Goal: Transaction & Acquisition: Obtain resource

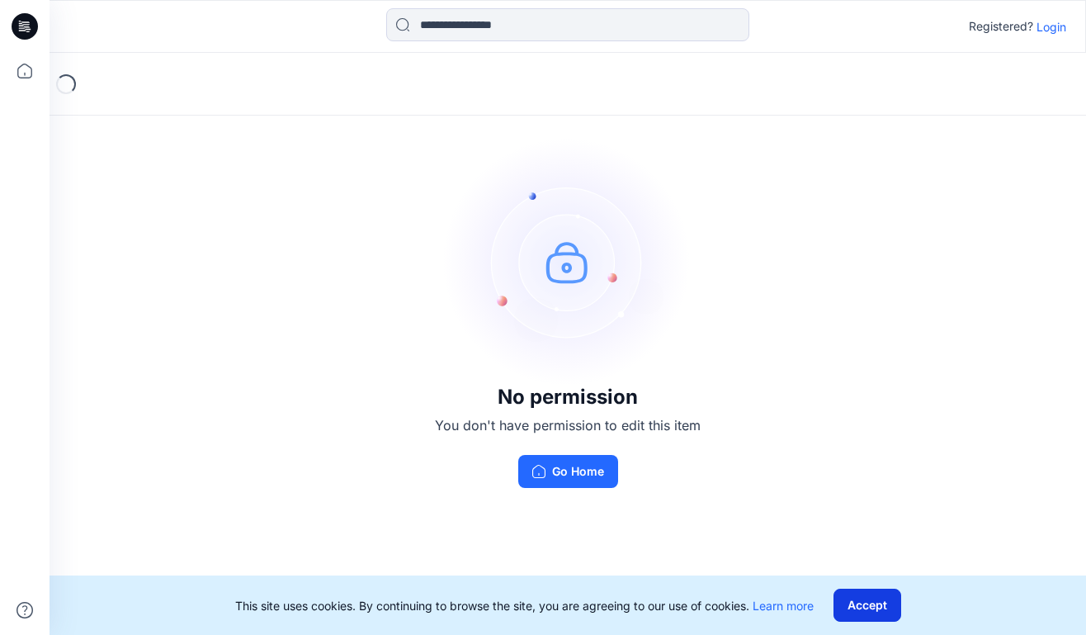
click at [873, 597] on button "Accept" at bounding box center [868, 604] width 68 height 33
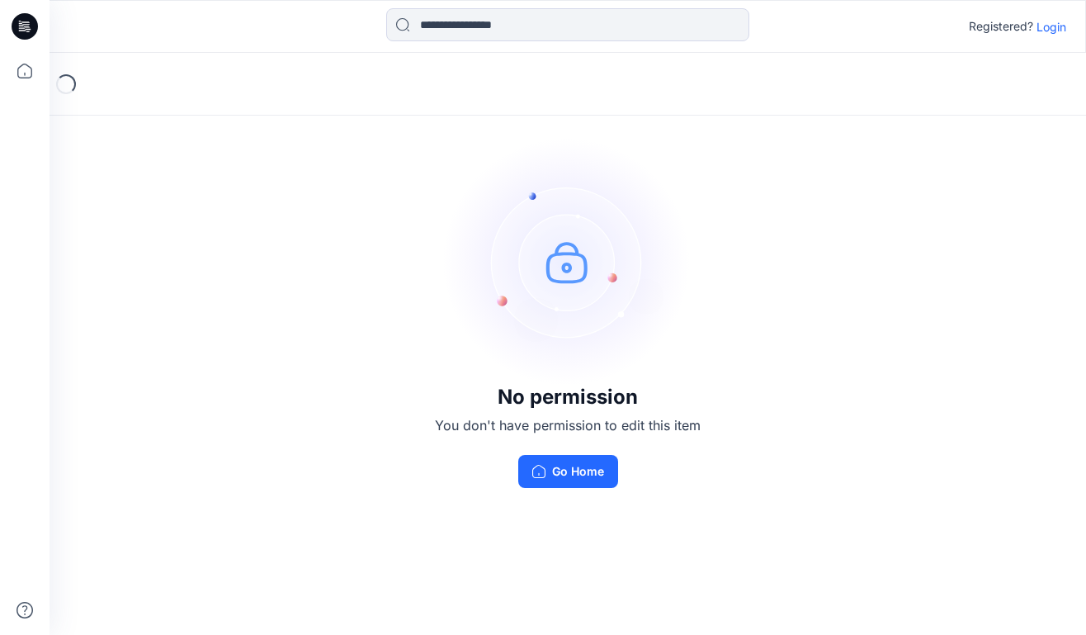
click at [1063, 22] on p "Login" at bounding box center [1052, 26] width 30 height 17
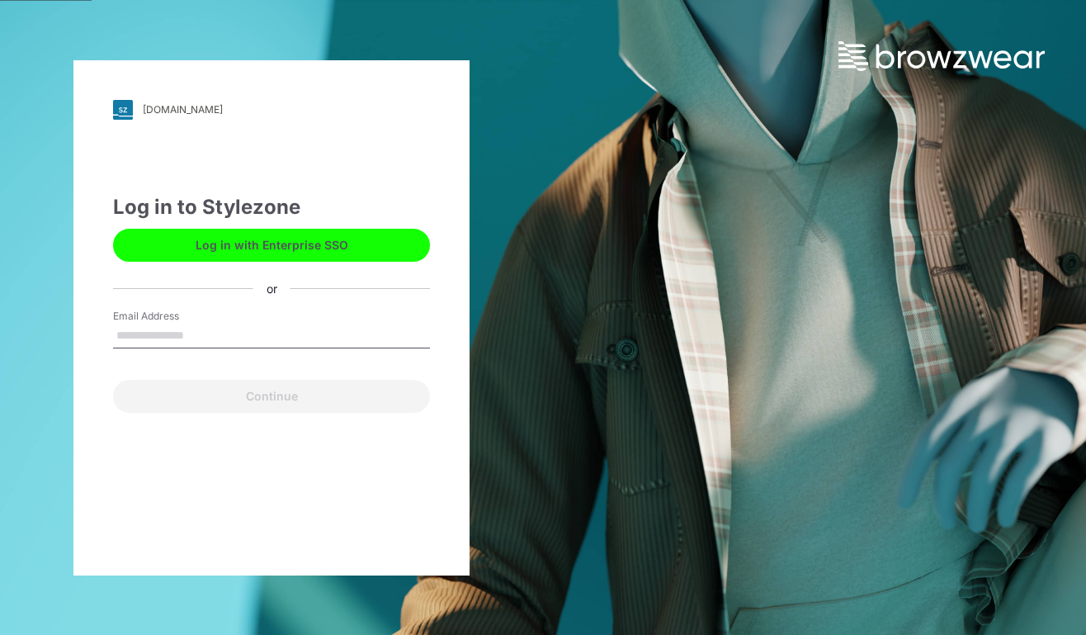
click at [251, 295] on div "Log in to Stylezone Log in with Enterprise SSO or Email Address Continue" at bounding box center [271, 302] width 317 height 220
click at [220, 329] on input "Email Address" at bounding box center [271, 336] width 317 height 25
type input "**********"
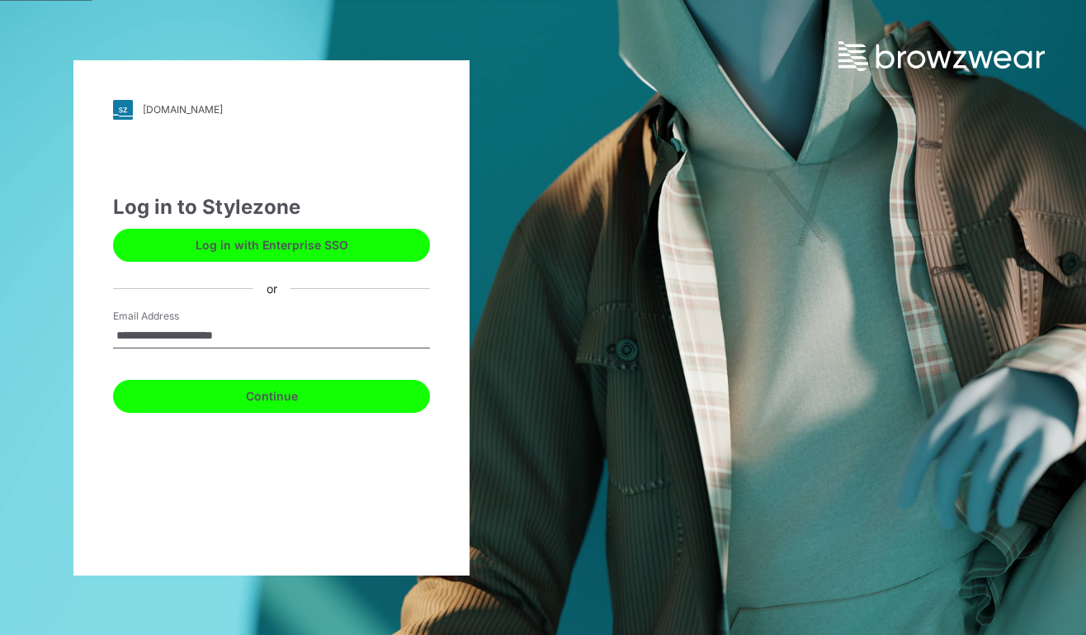
click at [336, 392] on button "Continue" at bounding box center [271, 396] width 317 height 33
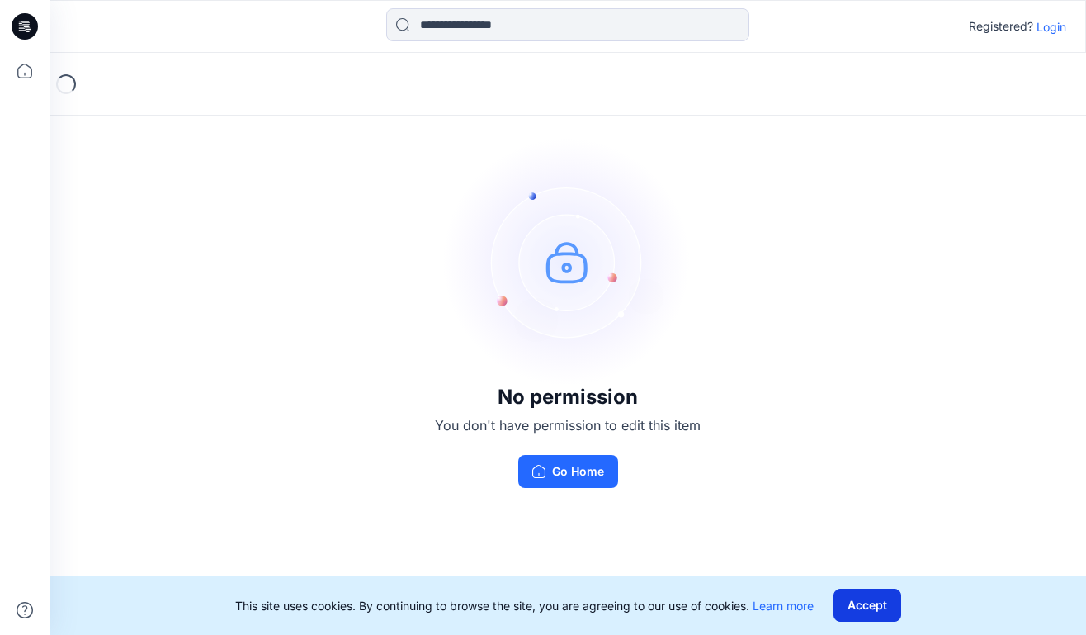
click at [862, 611] on button "Accept" at bounding box center [868, 604] width 68 height 33
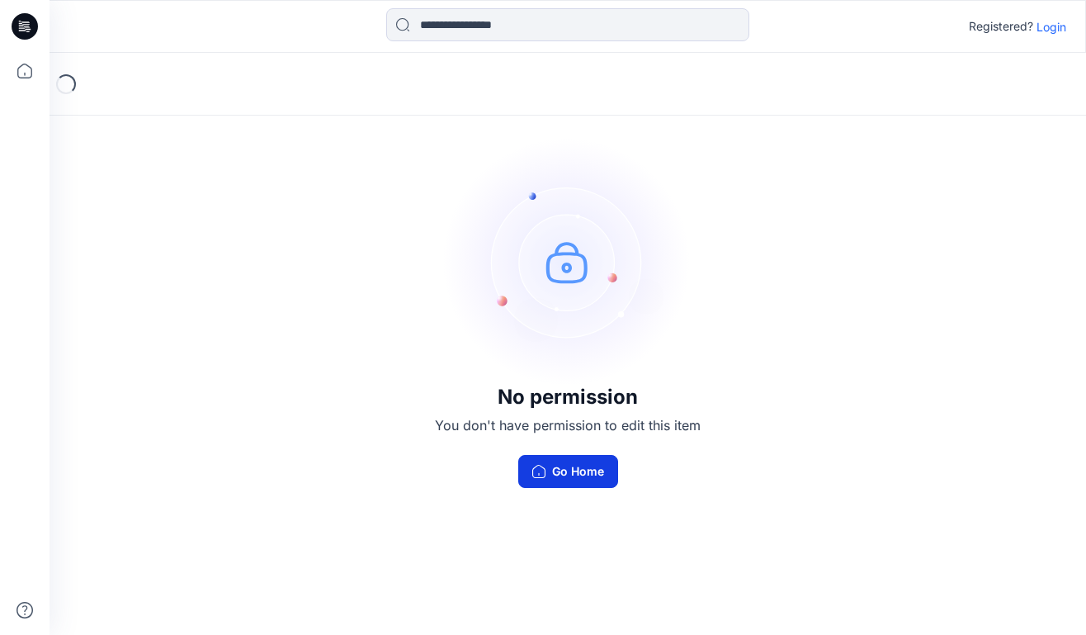
click at [598, 481] on button "Go Home" at bounding box center [568, 471] width 100 height 33
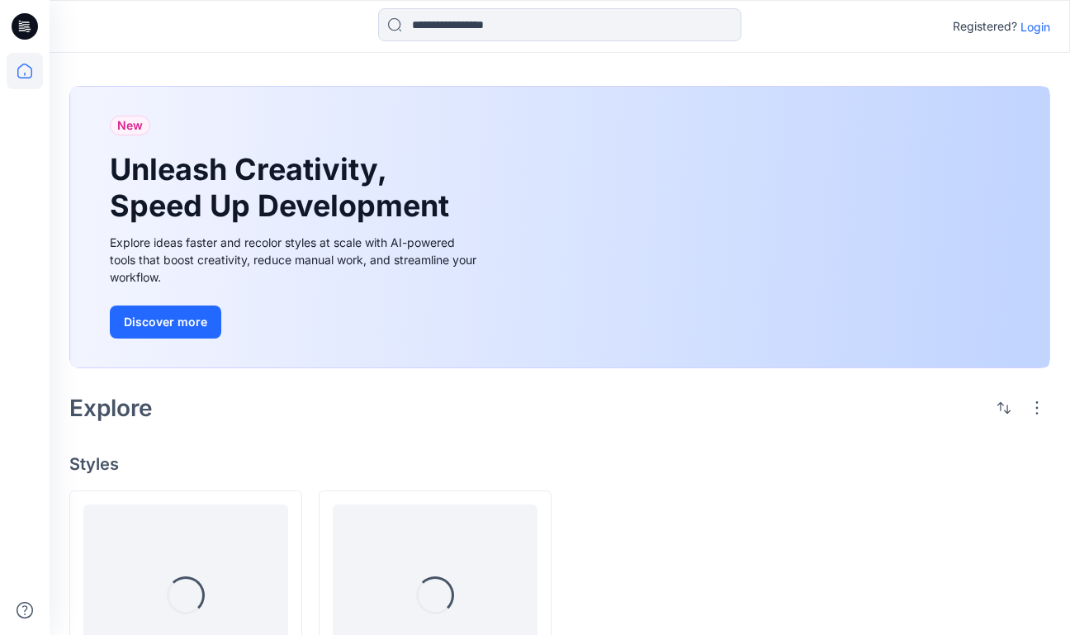
click at [598, 481] on div "New Unleash Creativity, Speed Up Development Explore ideas faster and recolor s…" at bounding box center [560, 415] width 1020 height 724
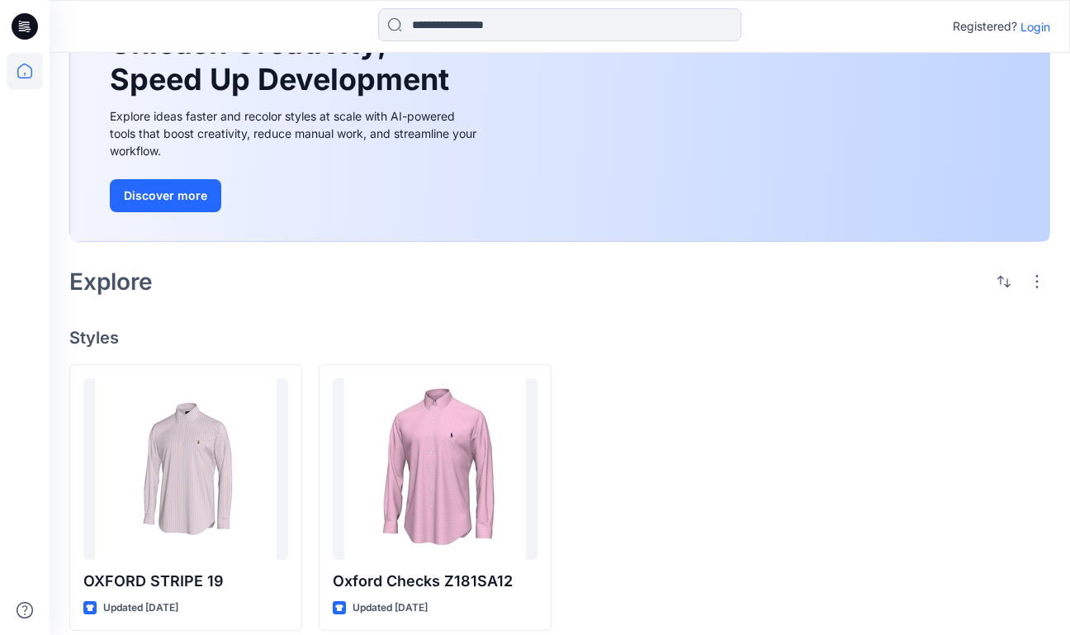
scroll to position [140, 0]
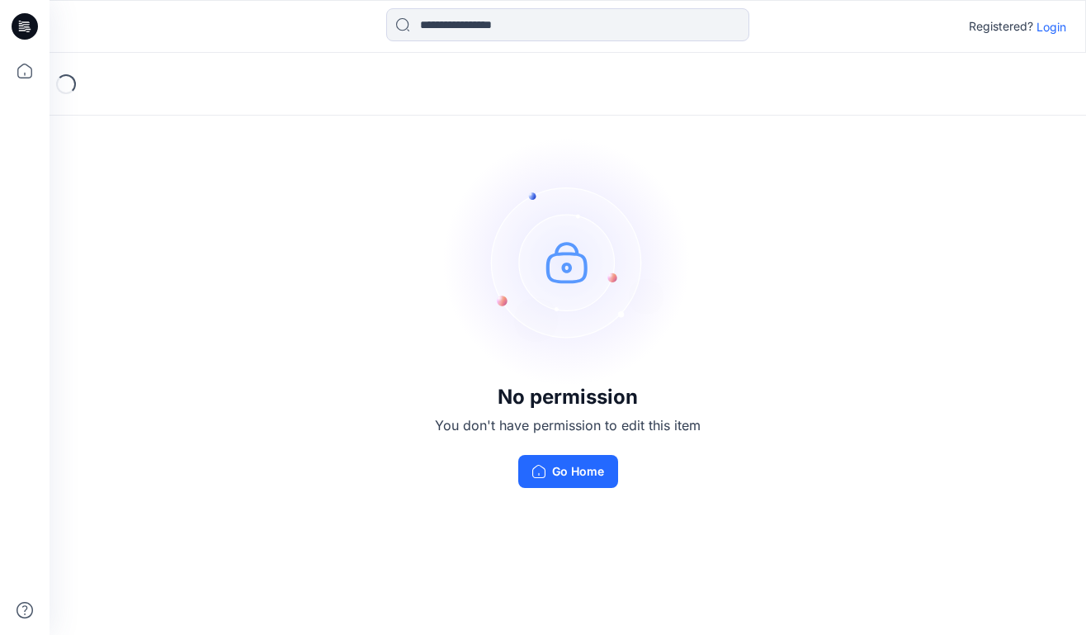
click at [906, 264] on div "No permission You don't have permission to edit this item Go Home" at bounding box center [568, 312] width 1037 height 519
click at [645, 169] on img at bounding box center [568, 262] width 248 height 248
click at [552, 459] on button "Go Home" at bounding box center [568, 471] width 100 height 33
click at [569, 468] on button "Go Home" at bounding box center [568, 471] width 100 height 33
click at [1047, 25] on p "Login" at bounding box center [1052, 26] width 30 height 17
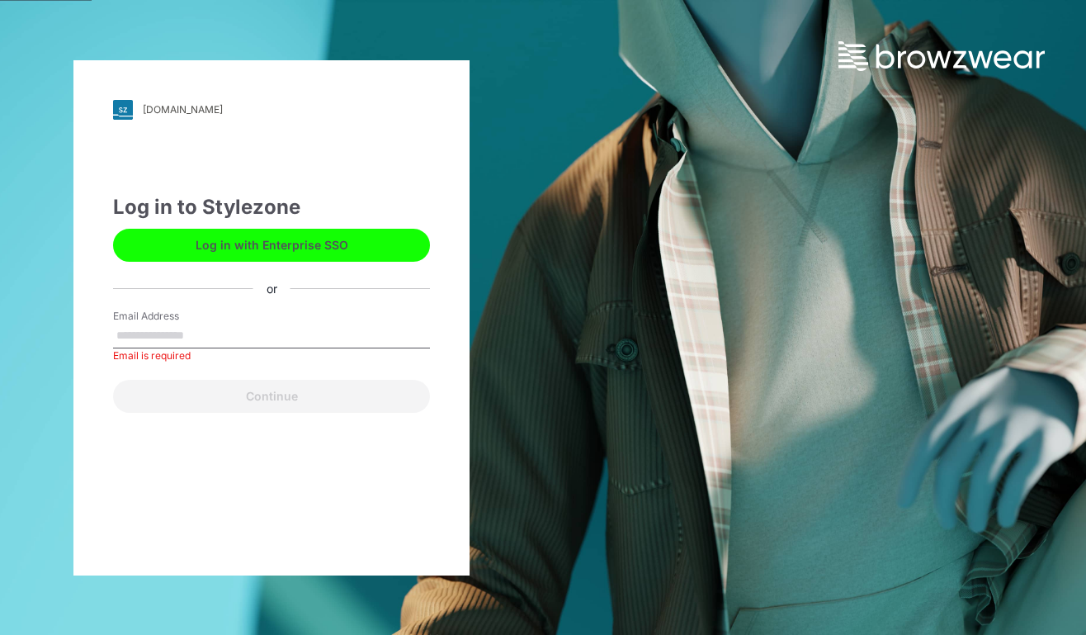
click at [183, 307] on div "Log in to Stylezone Log in with Enterprise SSO or Email Address Email is requir…" at bounding box center [271, 302] width 317 height 220
click at [329, 239] on button "Log in with Enterprise SSO" at bounding box center [271, 245] width 317 height 33
type input "**********"
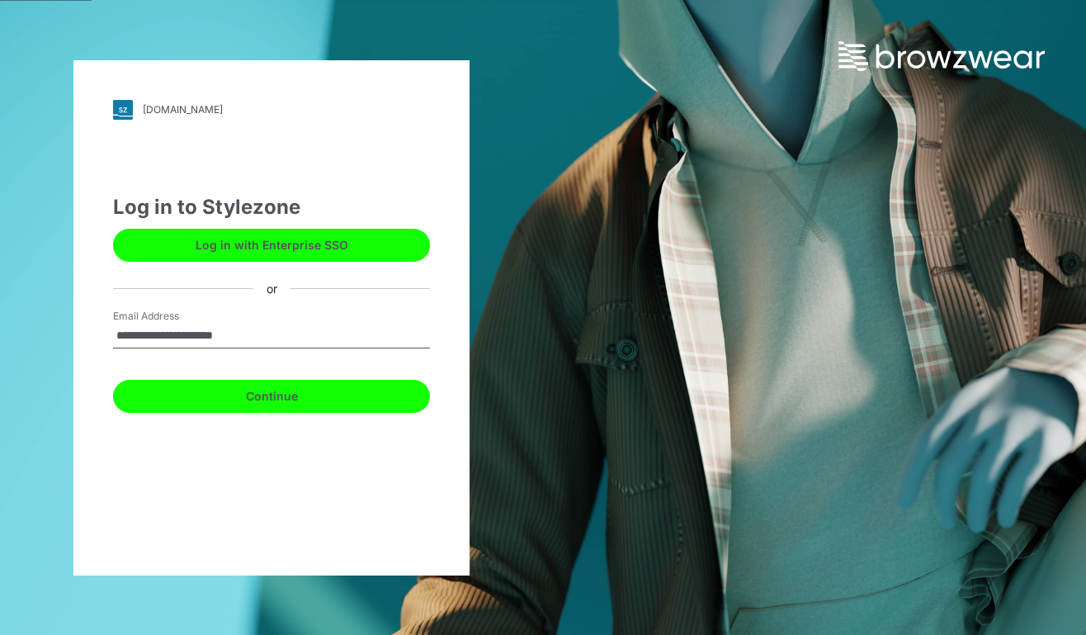
click at [276, 392] on button "Continue" at bounding box center [271, 396] width 317 height 33
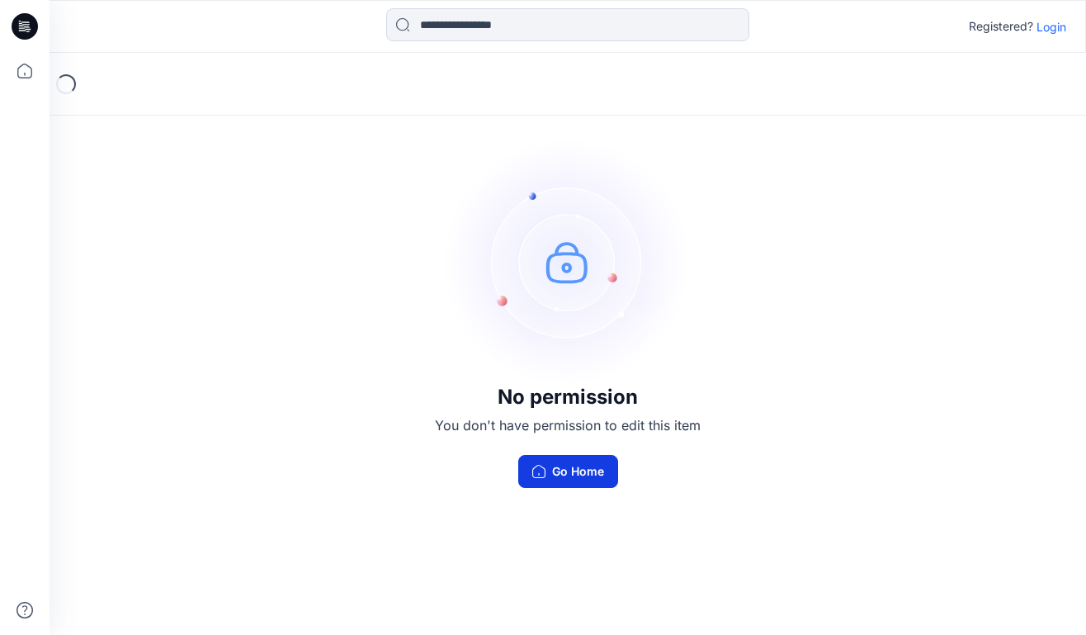
click at [564, 475] on button "Go Home" at bounding box center [568, 471] width 100 height 33
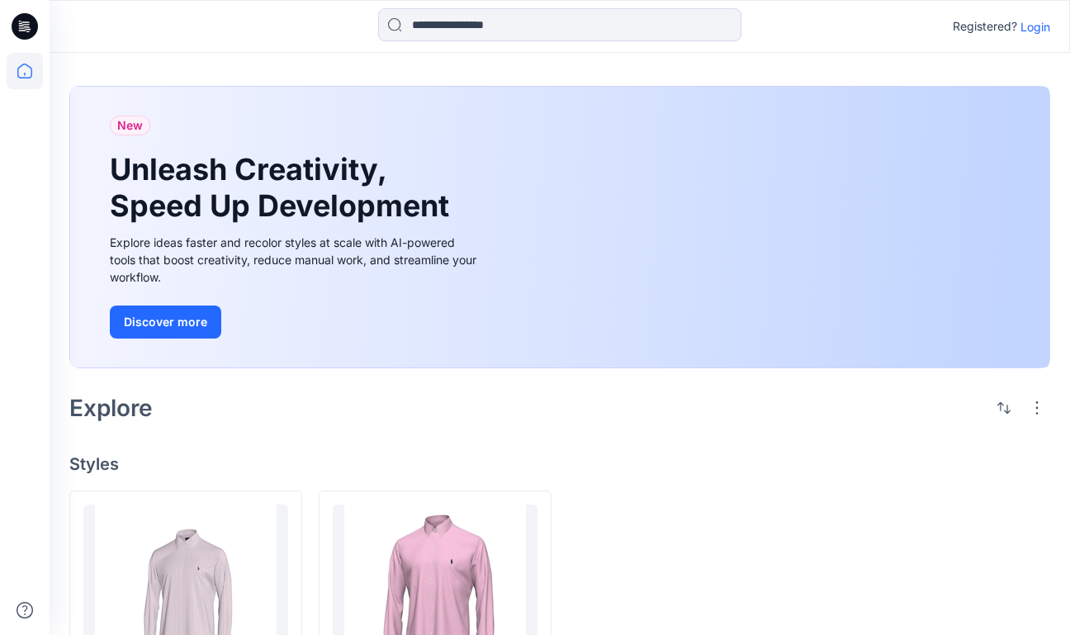
scroll to position [140, 0]
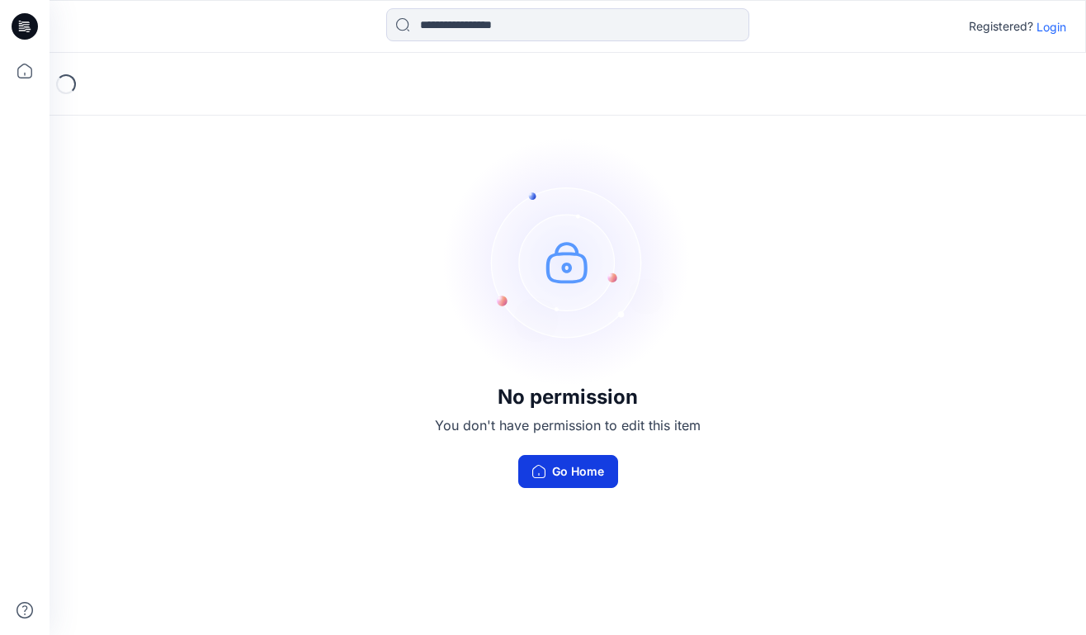
click at [567, 464] on button "Go Home" at bounding box center [568, 471] width 100 height 33
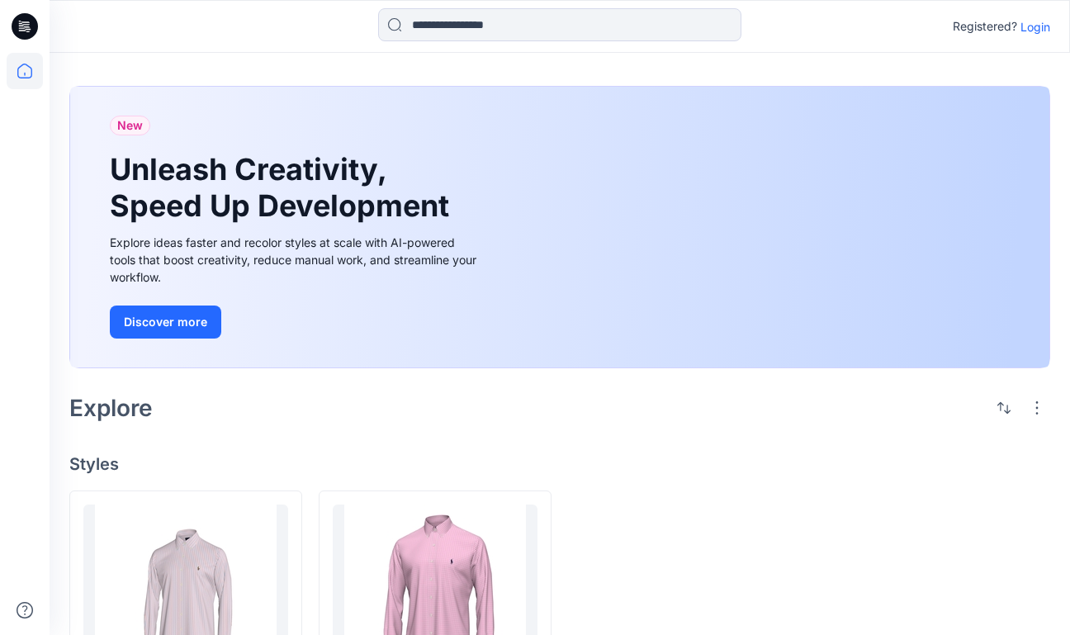
click at [1036, 28] on p "Login" at bounding box center [1035, 26] width 30 height 17
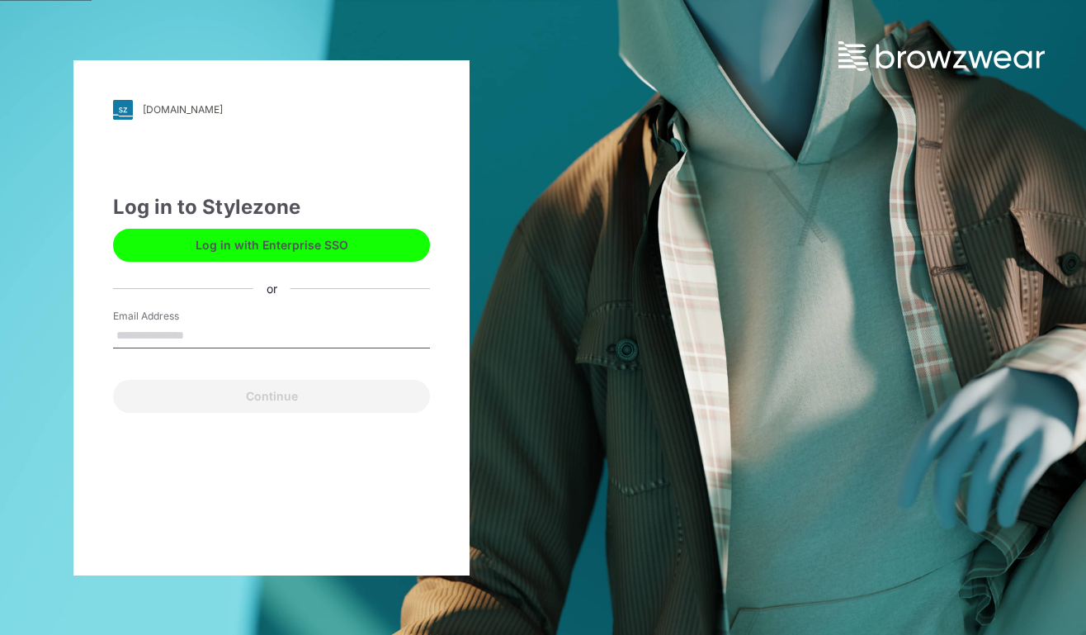
click at [314, 295] on div "Log in to Stylezone Log in with Enterprise SSO or Email Address Continue" at bounding box center [271, 302] width 317 height 220
click at [314, 312] on div "Email Address Email is required" at bounding box center [271, 334] width 317 height 50
click at [201, 334] on input "Email Address" at bounding box center [271, 336] width 317 height 25
type input "**********"
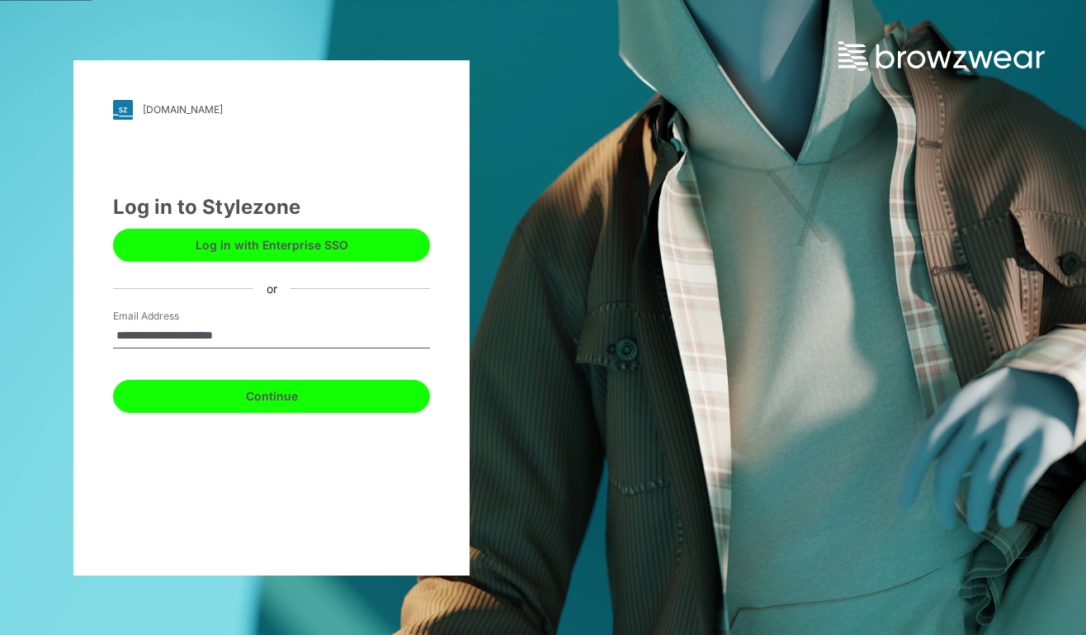
click at [306, 394] on button "Continue" at bounding box center [271, 396] width 317 height 33
click at [266, 395] on button "Continue" at bounding box center [271, 396] width 317 height 33
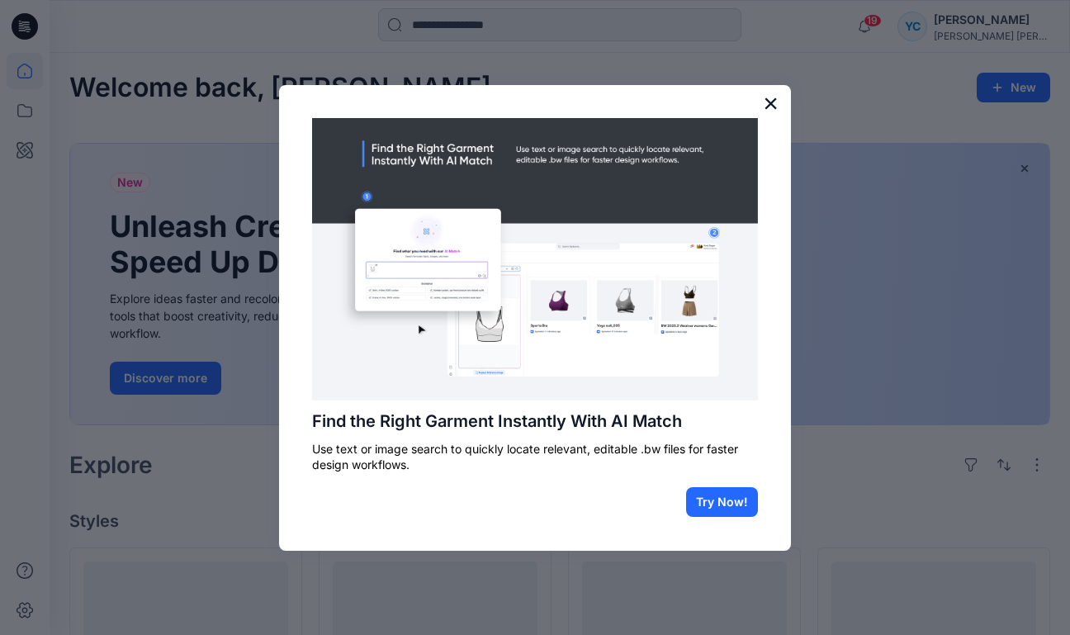
click at [768, 111] on button "×" at bounding box center [771, 103] width 16 height 26
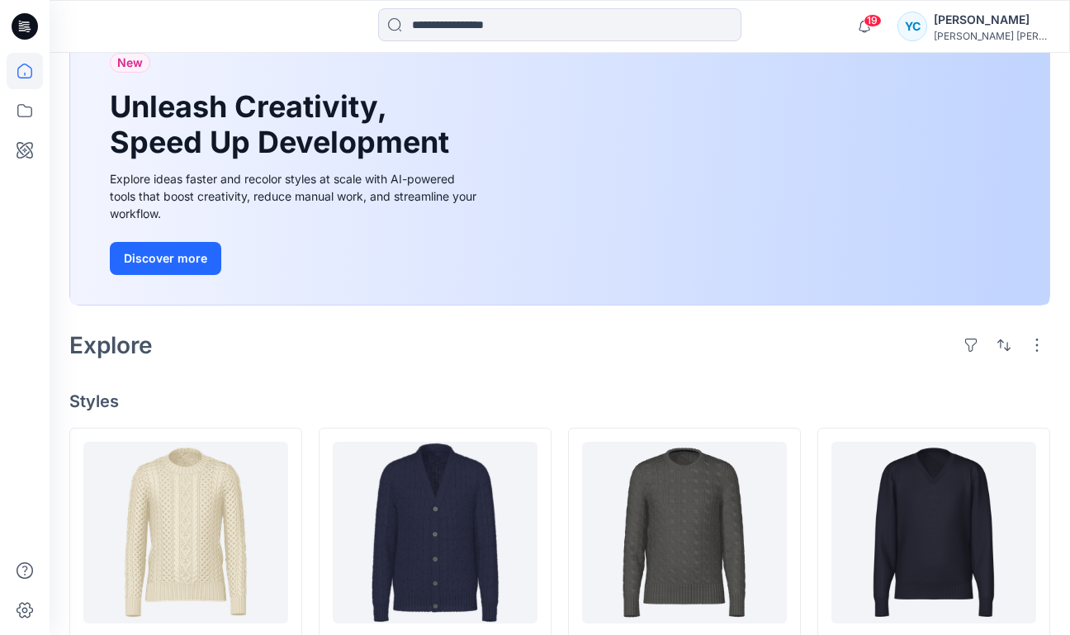
scroll to position [133, 0]
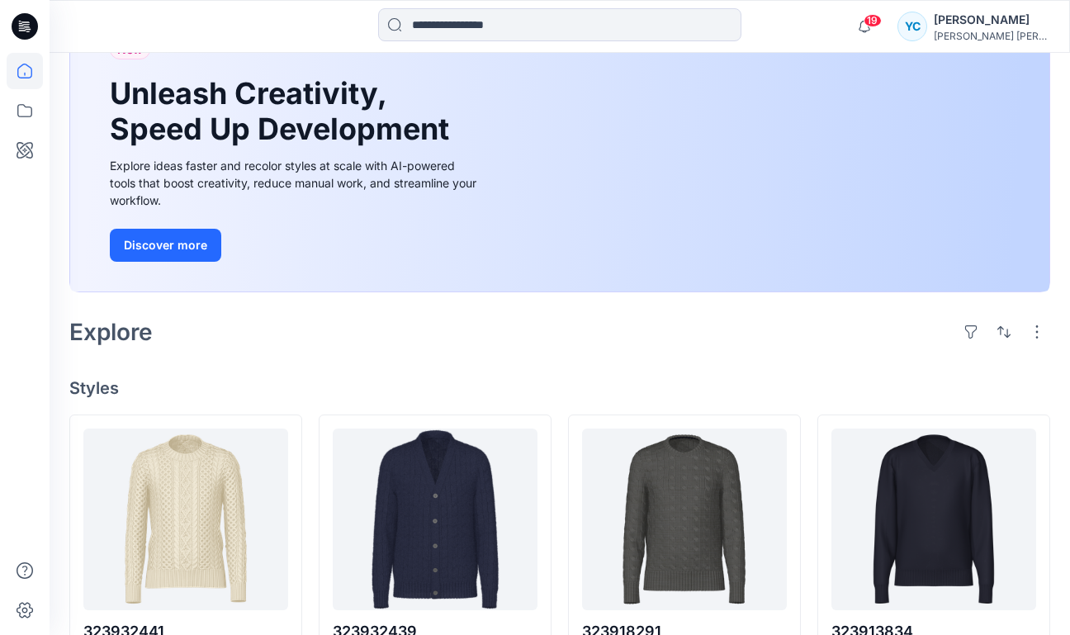
click at [1014, 23] on div "[PERSON_NAME]" at bounding box center [991, 20] width 116 height 20
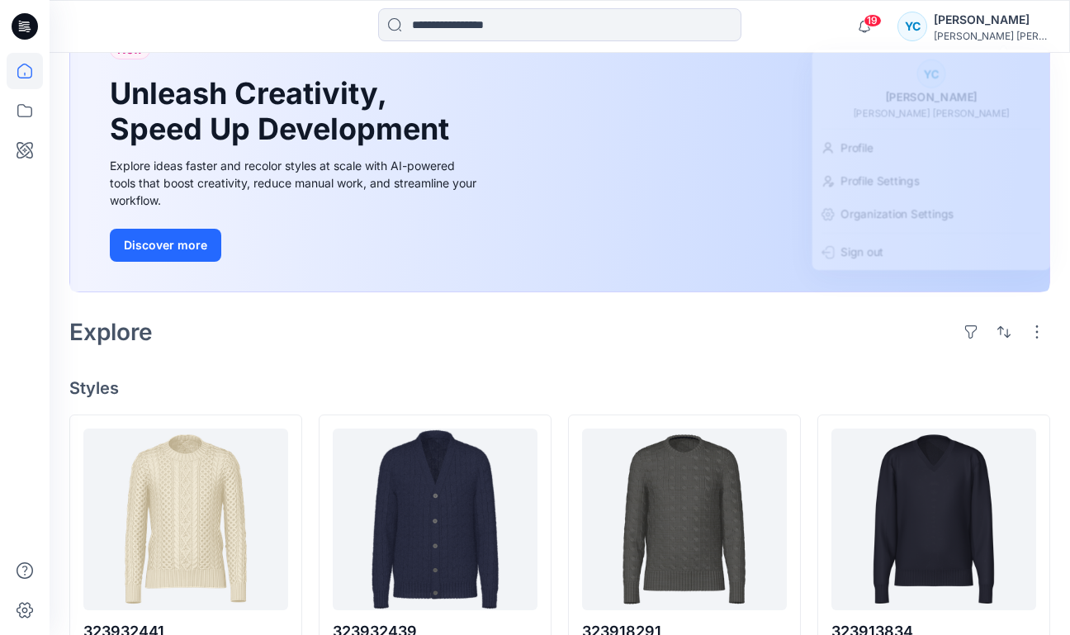
click at [820, 19] on div "19 Notifications Rosy Po has updated 673078 001 322 with 322981020 ZBN40 Lsbdpp…" at bounding box center [559, 26] width 1019 height 36
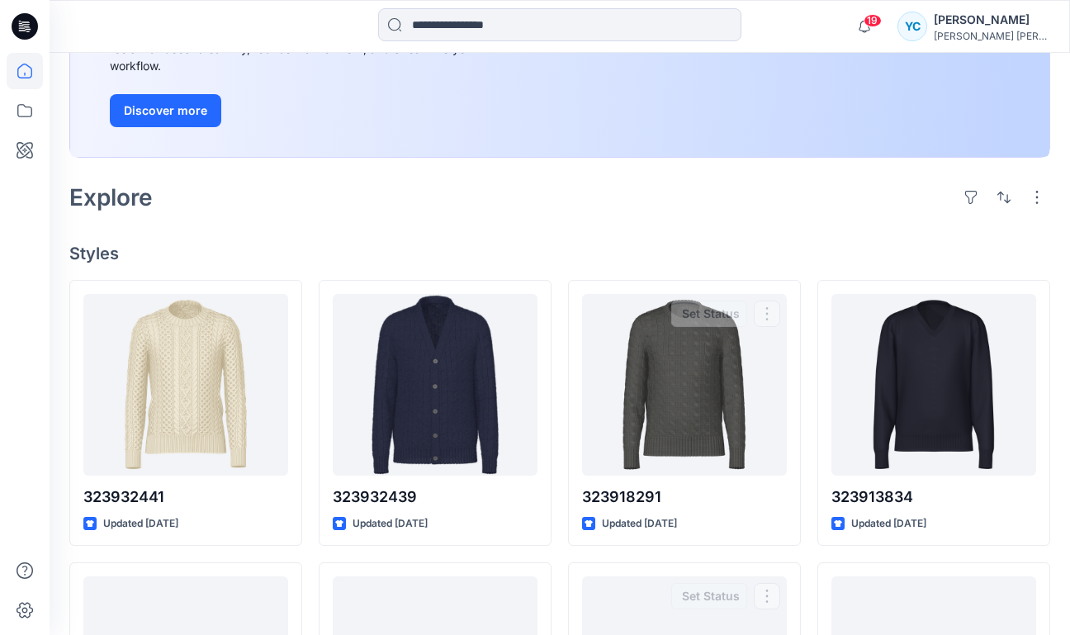
scroll to position [231, 0]
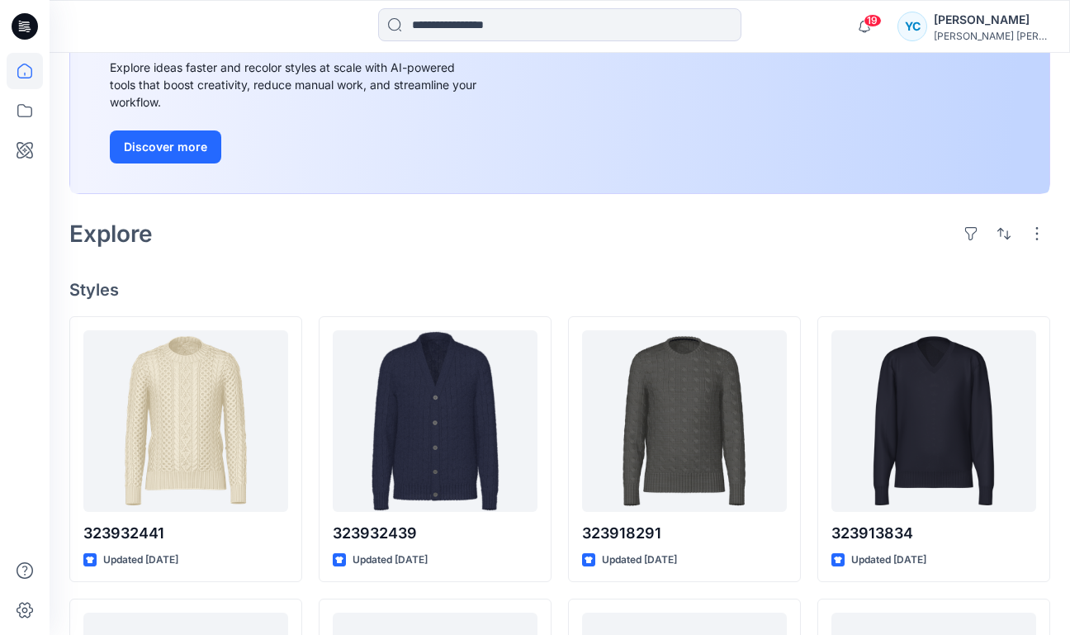
click at [1028, 38] on div "[PERSON_NAME] [PERSON_NAME]" at bounding box center [991, 36] width 116 height 12
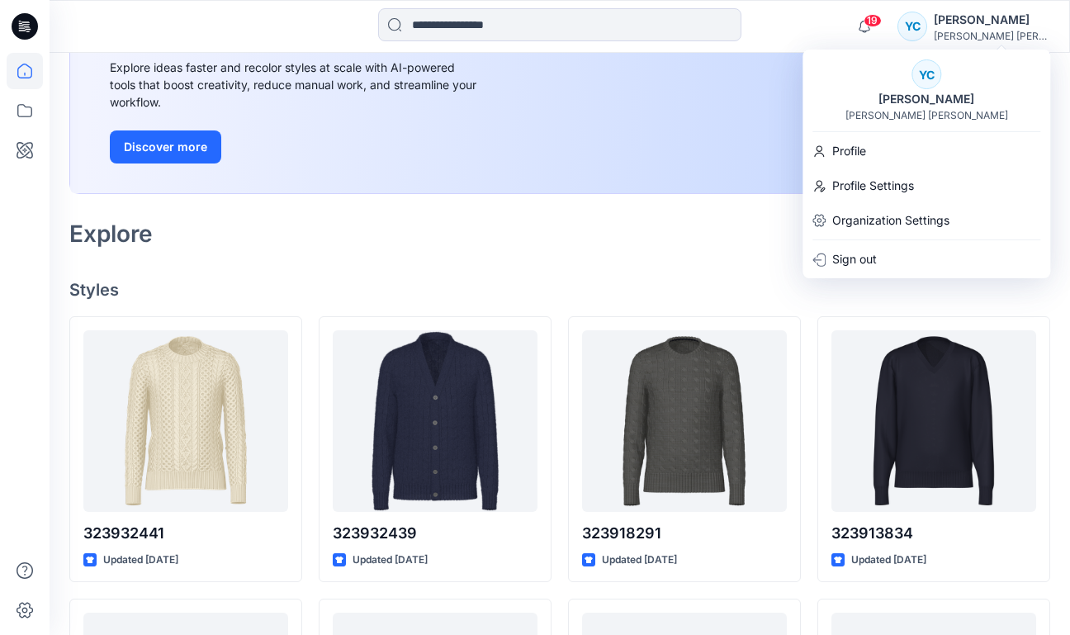
click at [854, 30] on div "19 Notifications Rosy Po has updated 673078 001 322 with 322981020 ZBN40 Lsbdpp…" at bounding box center [559, 26] width 1019 height 36
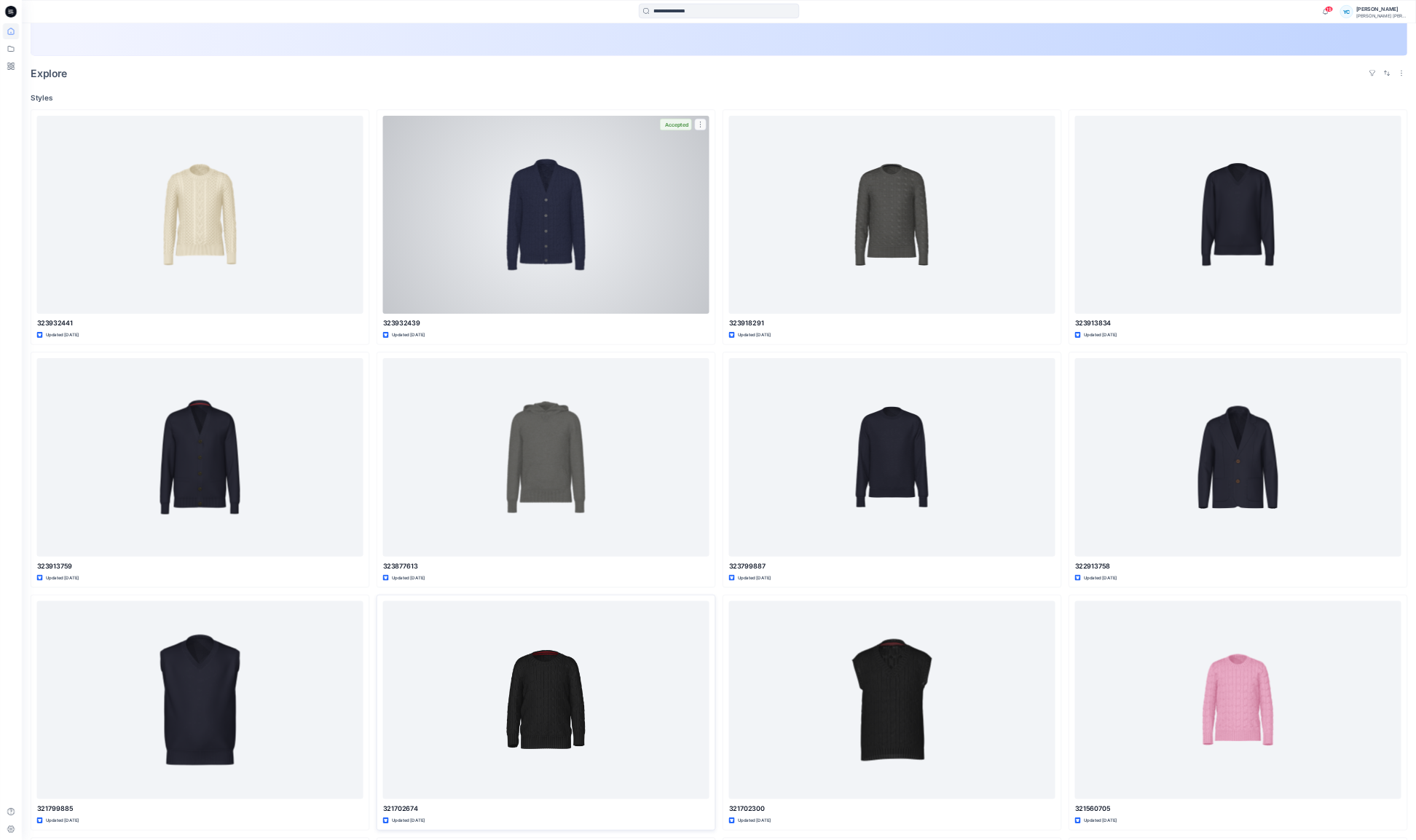
scroll to position [0, 0]
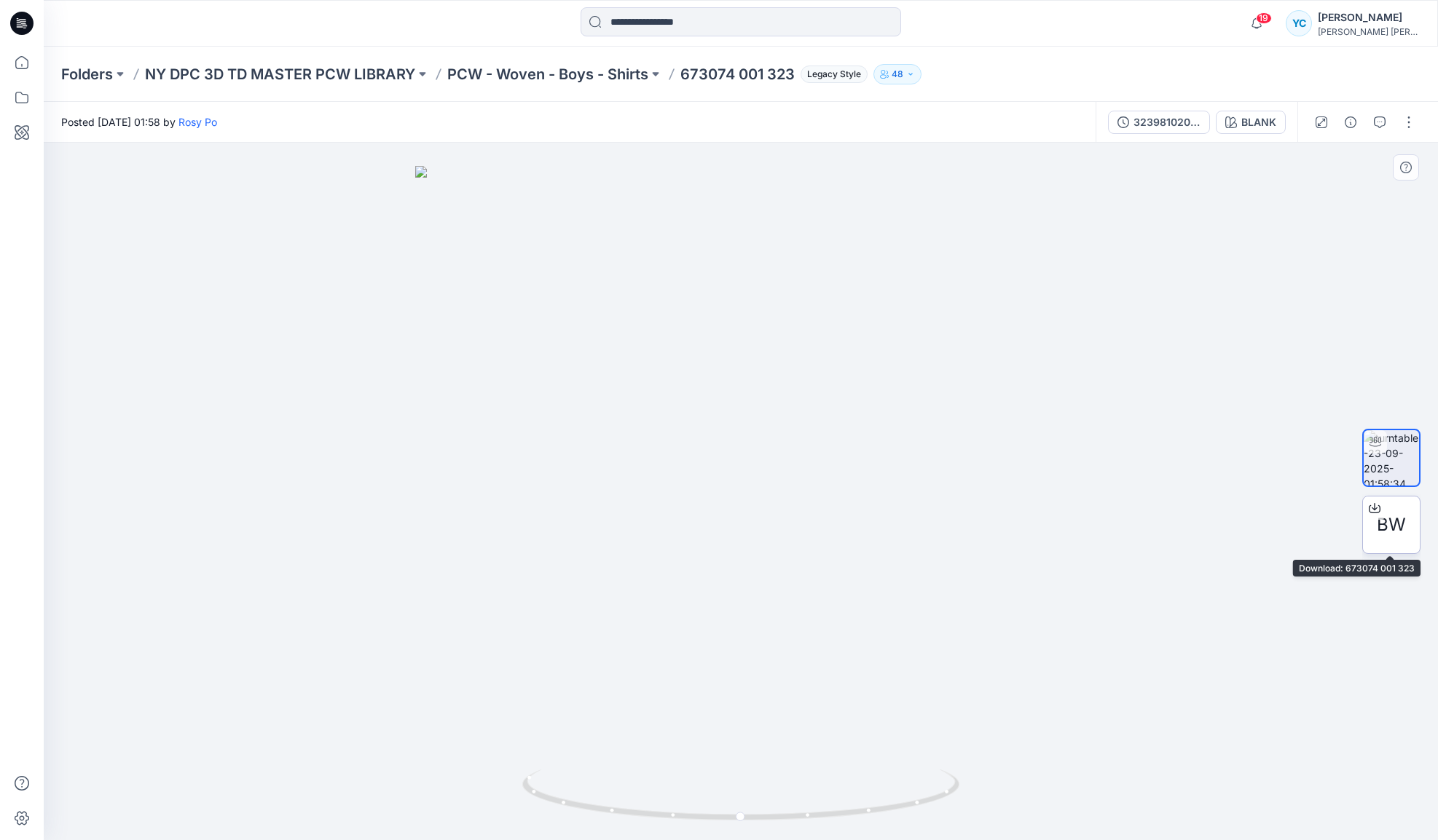
click at [1385, 524] on span "BW" at bounding box center [1391, 525] width 29 height 26
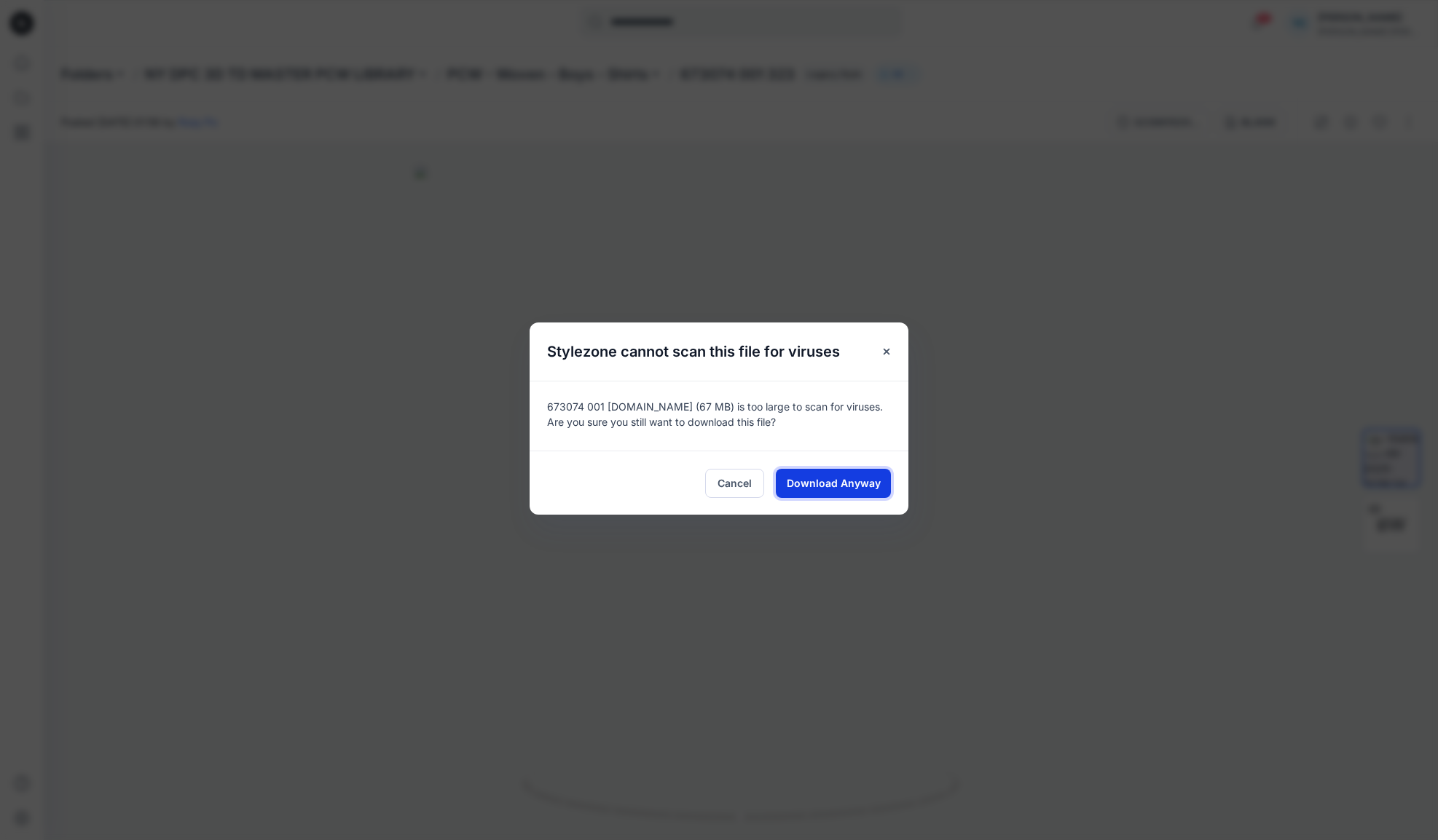
click at [844, 470] on button "Download Anyway" at bounding box center [833, 484] width 115 height 29
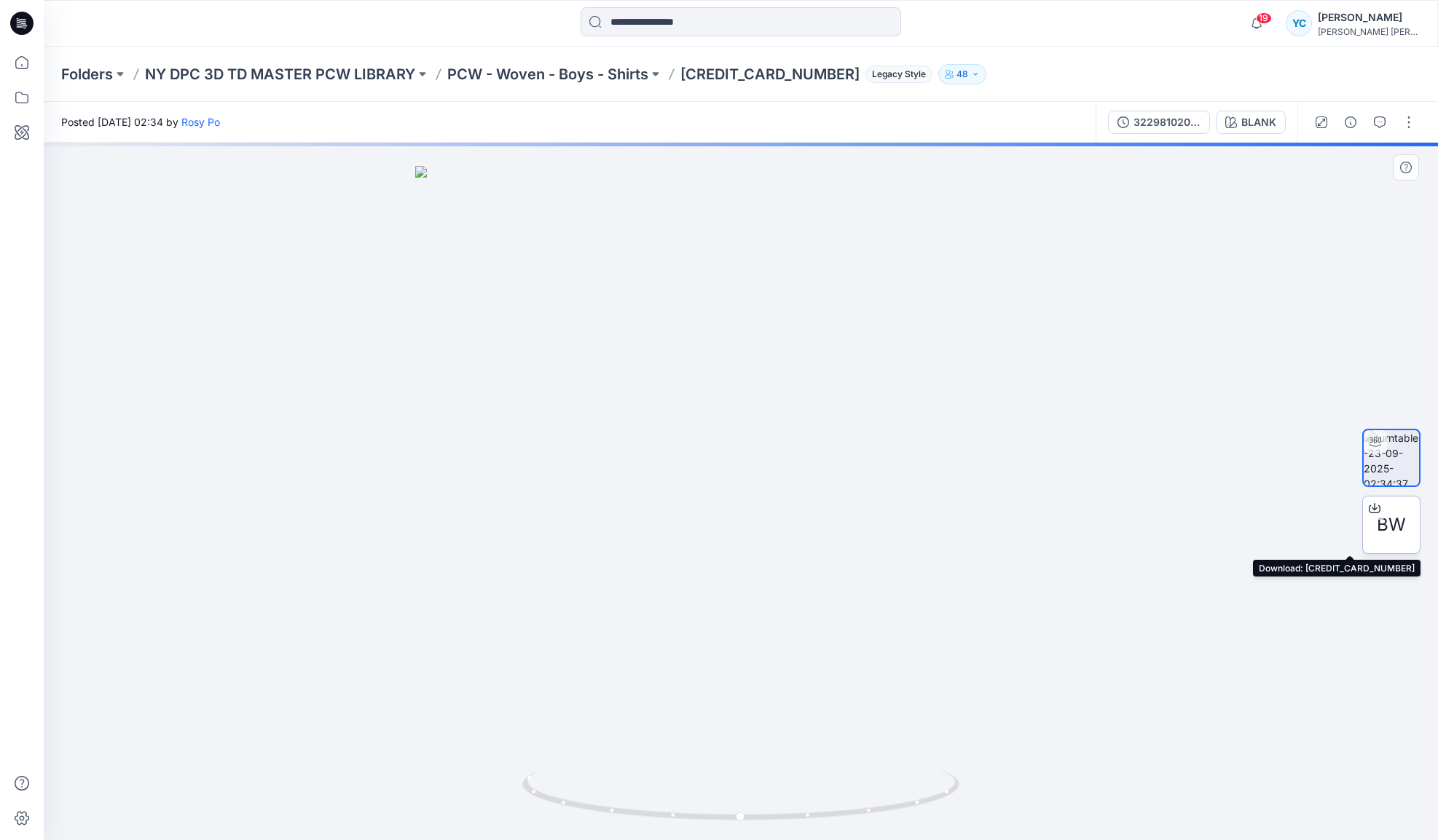
click at [1387, 521] on span "BW" at bounding box center [1391, 525] width 29 height 26
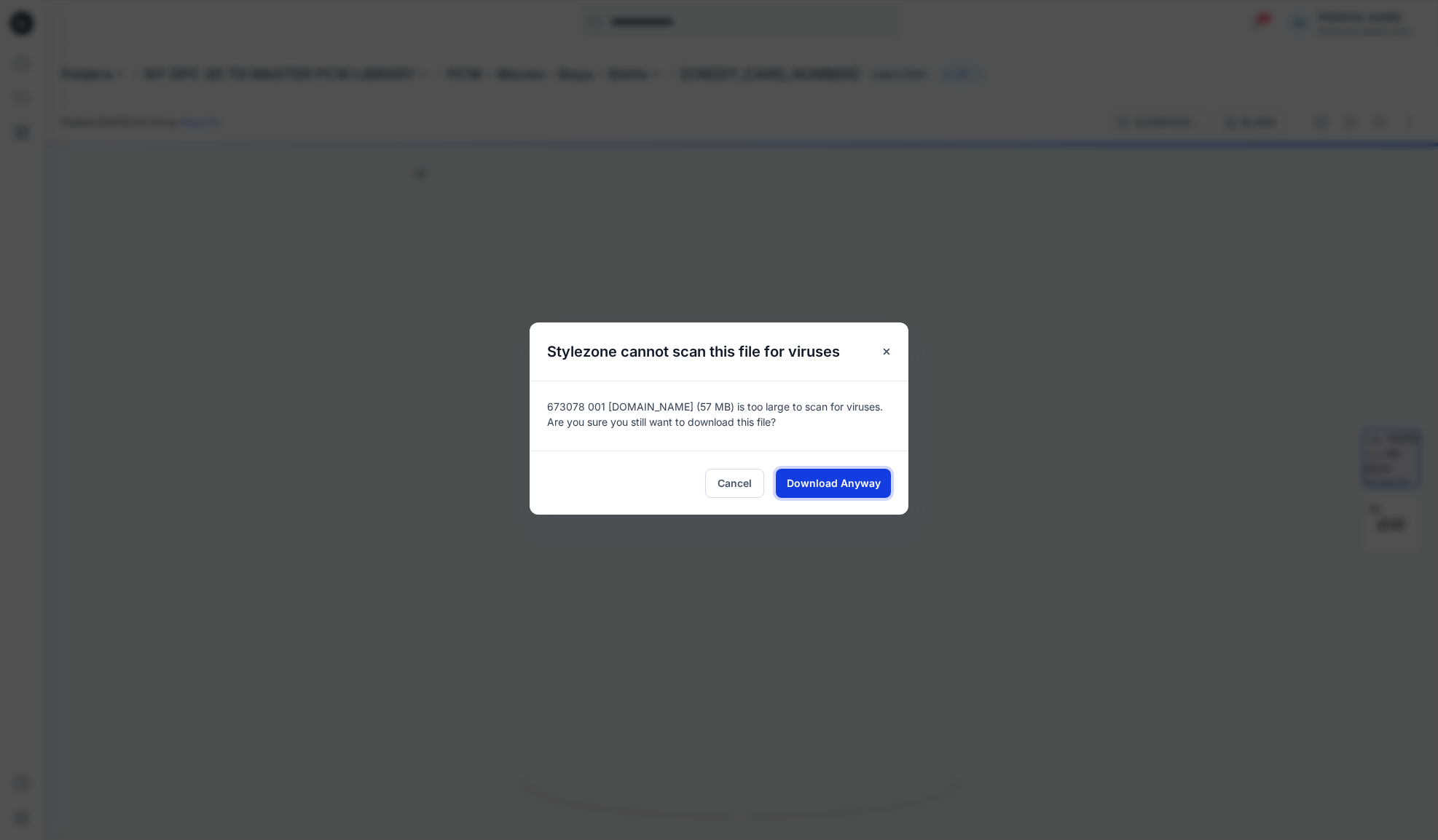
click at [818, 476] on span "Download Anyway" at bounding box center [833, 483] width 94 height 15
